Goal: Find specific page/section: Find specific page/section

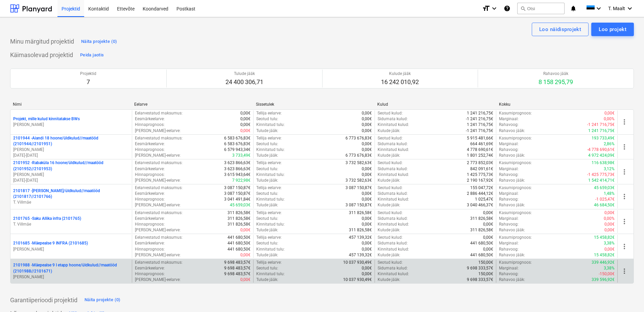
click at [87, 267] on p "2101988 - Mäepealse 9 I etapp hoone/üldkulud//maatööd (2101988//2101671)" at bounding box center [71, 268] width 116 height 11
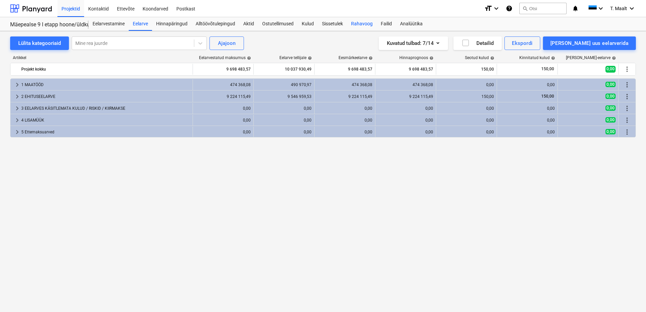
click at [357, 22] on div "Rahavoog" at bounding box center [362, 24] width 30 height 14
